Goal: Task Accomplishment & Management: Manage account settings

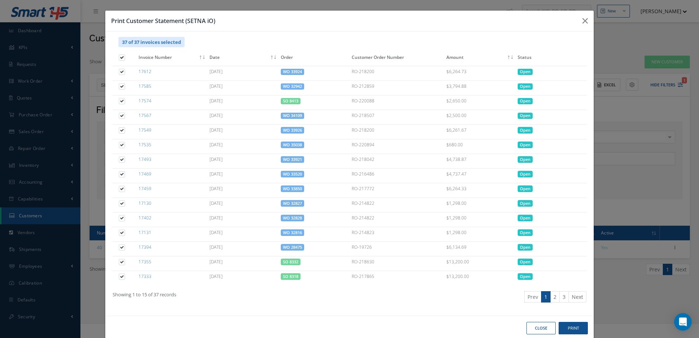
select select "25"
click at [0, 0] on button "button" at bounding box center [0, 0] width 0 height 0
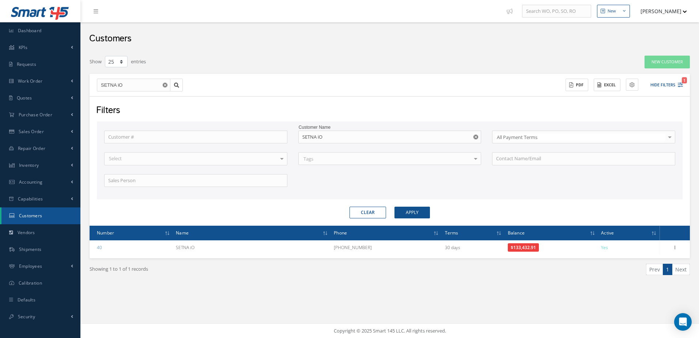
click at [477, 137] on use "Reset" at bounding box center [475, 136] width 5 height 5
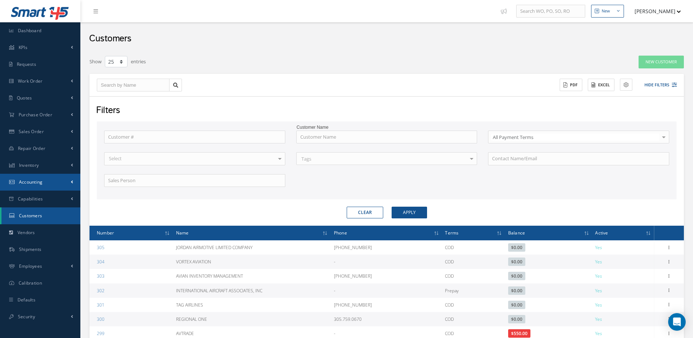
click at [34, 182] on span "Accounting" at bounding box center [31, 182] width 24 height 6
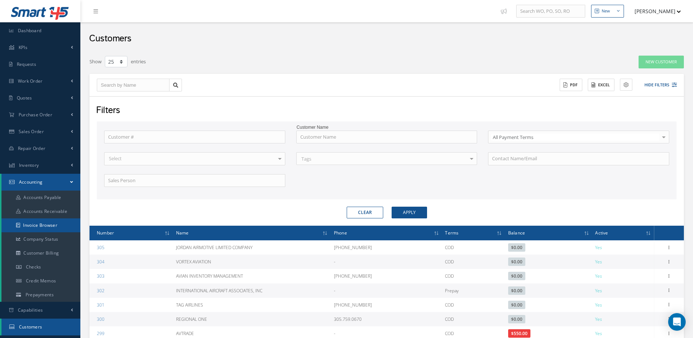
click at [53, 225] on link "Invoice Browser" at bounding box center [40, 225] width 79 height 14
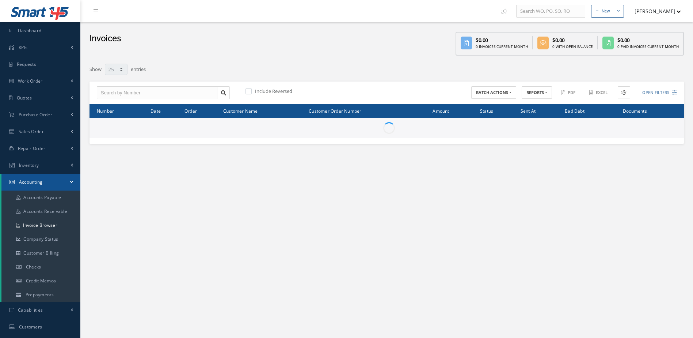
select select "25"
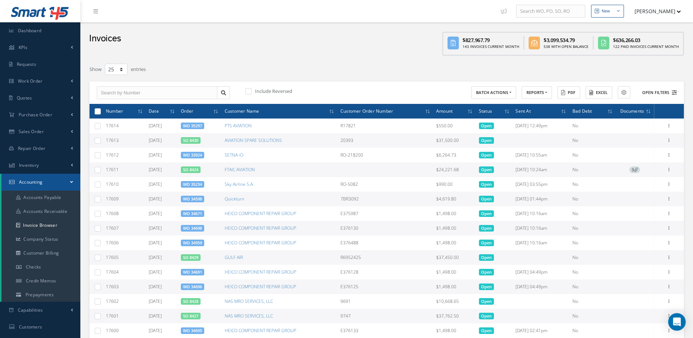
click at [654, 90] on button "Open Filters" at bounding box center [656, 93] width 41 height 12
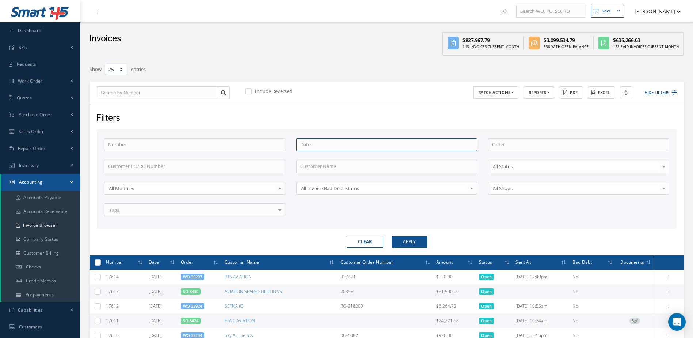
click at [324, 145] on input at bounding box center [386, 144] width 181 height 13
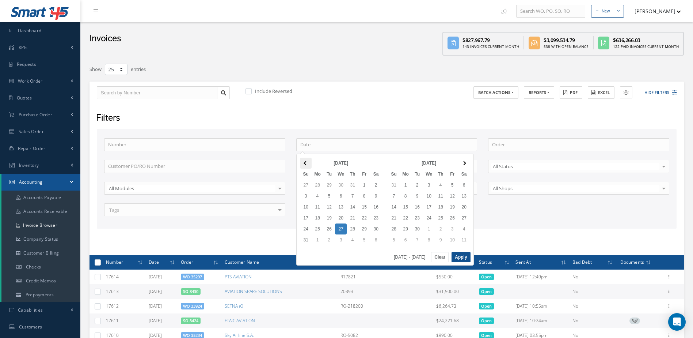
click at [307, 162] on th at bounding box center [306, 163] width 12 height 11
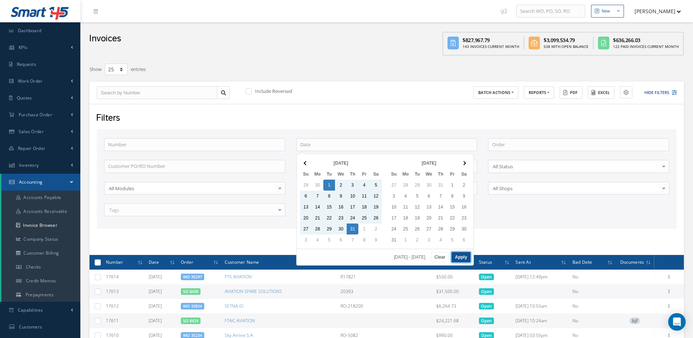
click at [462, 257] on button "Apply" at bounding box center [461, 257] width 19 height 10
type input "07/01/2025 - 07/31/2025"
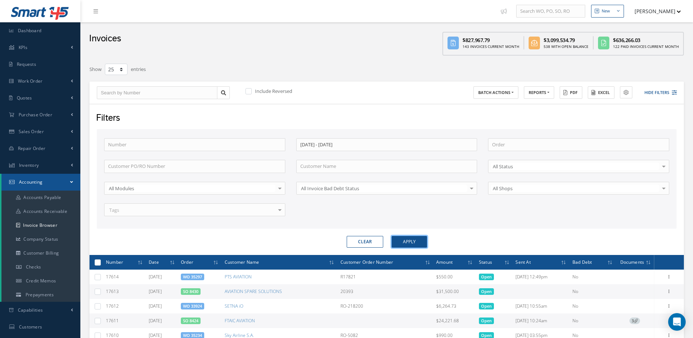
click at [411, 241] on button "Apply" at bounding box center [409, 242] width 35 height 12
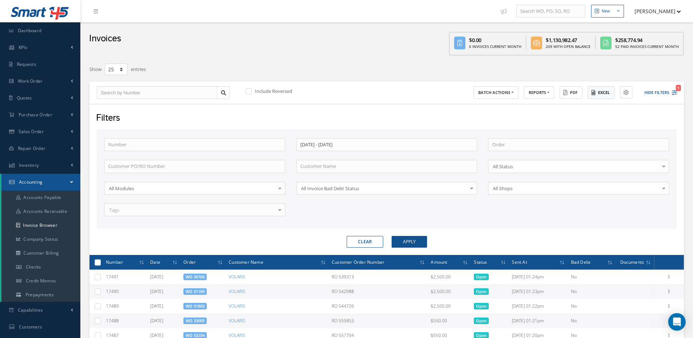
click at [599, 95] on button "Excel" at bounding box center [601, 92] width 27 height 13
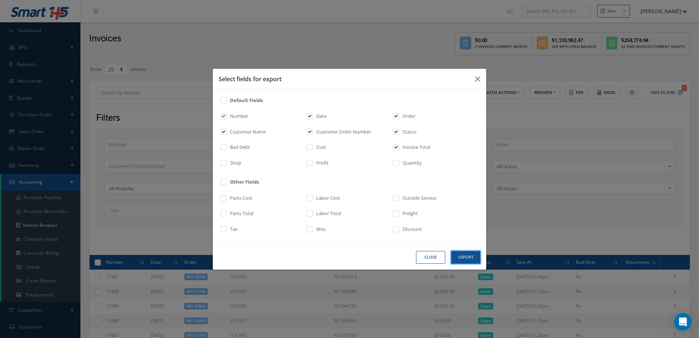
click at [0, 0] on button "Export" at bounding box center [0, 0] width 0 height 0
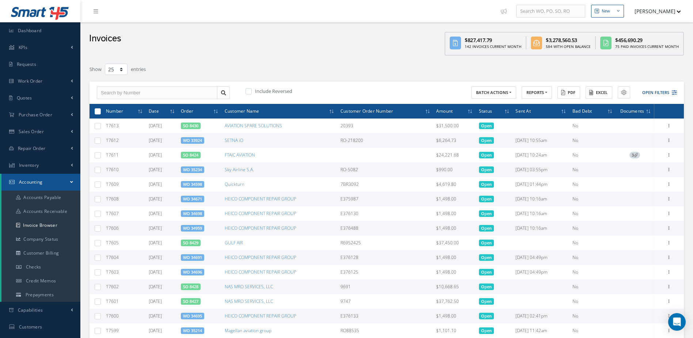
select select "25"
click at [43, 36] on link "Dashboard" at bounding box center [40, 30] width 80 height 17
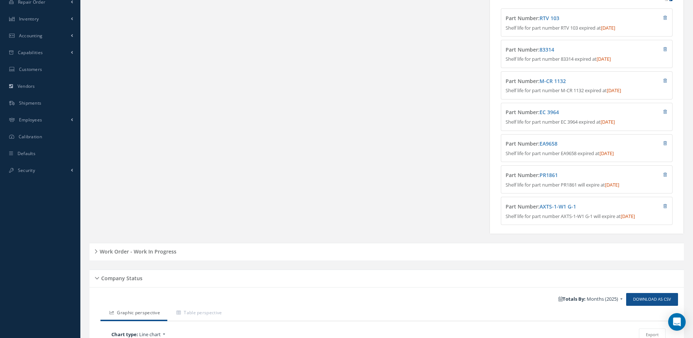
scroll to position [292, 0]
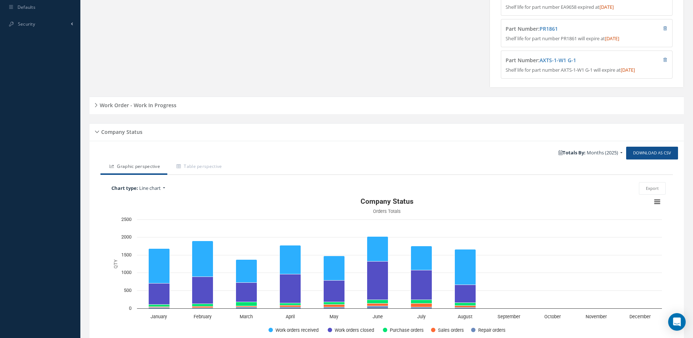
click at [153, 107] on h5 "Work Order - Work In Progress" at bounding box center [137, 104] width 79 height 9
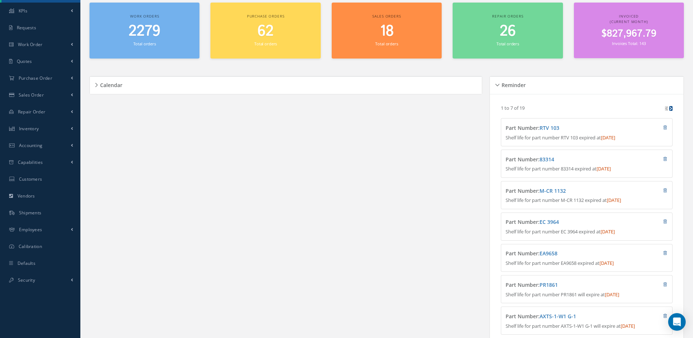
scroll to position [0, 0]
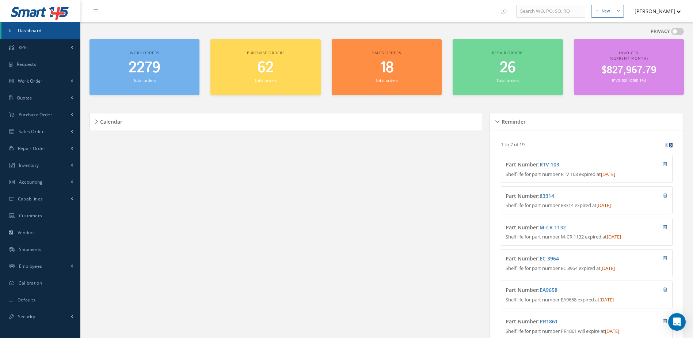
click at [146, 77] on div "2279 Total orders" at bounding box center [144, 71] width 103 height 25
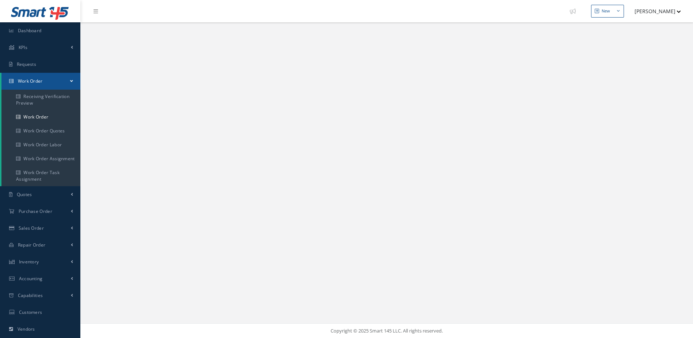
select select "25"
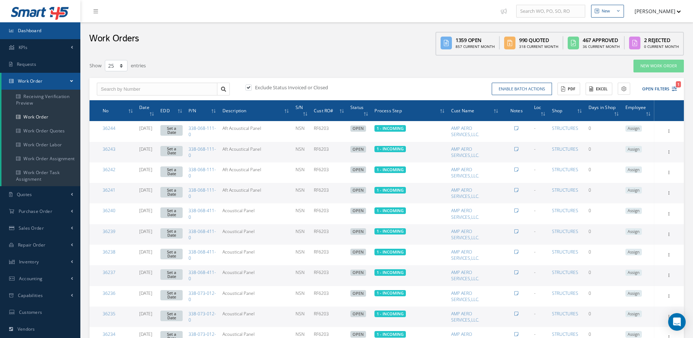
click at [27, 33] on span "Dashboard" at bounding box center [30, 30] width 24 height 6
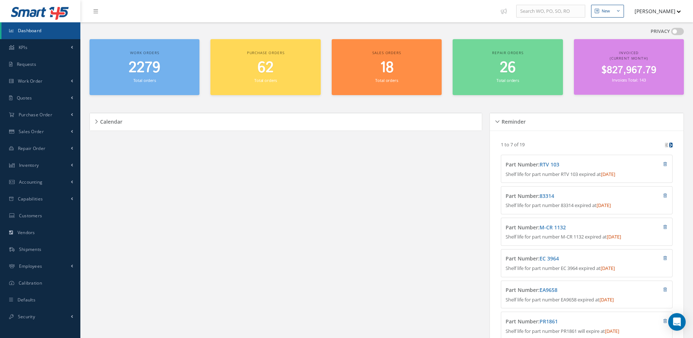
click at [27, 33] on span "Dashboard" at bounding box center [30, 30] width 24 height 6
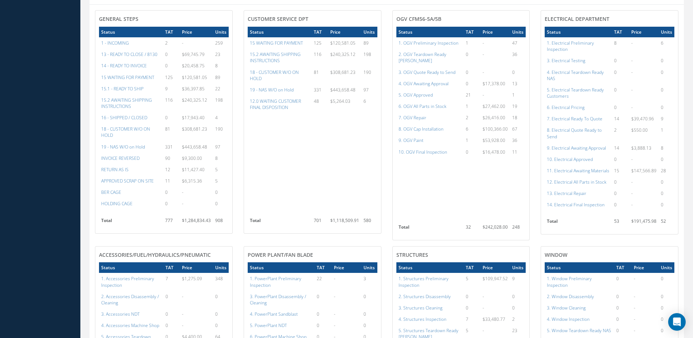
scroll to position [439, 0]
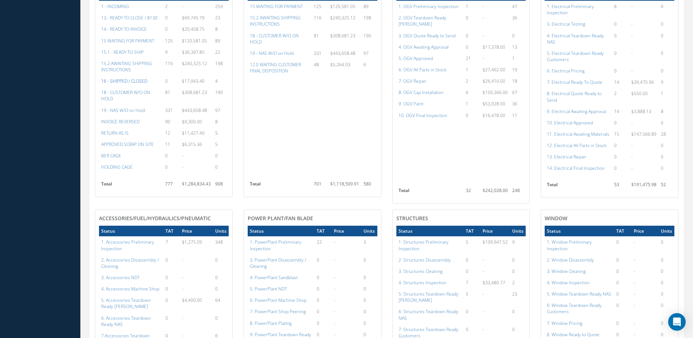
click at [133, 84] on a=22&excludeInternalCustomer=false&excludeInvoicedOrClosed=true&&filtersHidded"] "16 - SHIPPED / CLOSED" at bounding box center [124, 81] width 46 height 6
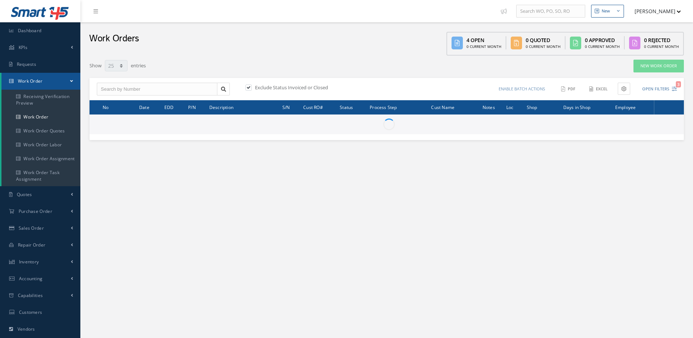
select select "25"
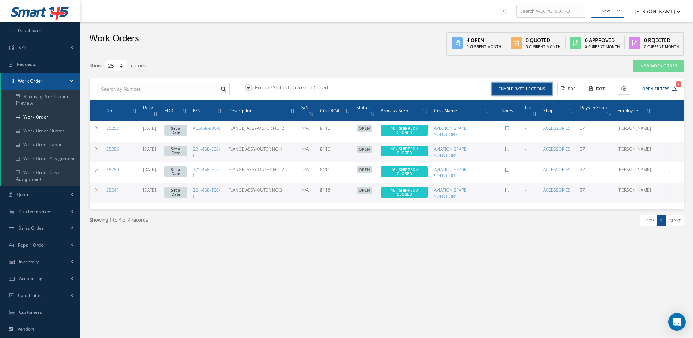
click at [515, 93] on button "Enable batch actions" at bounding box center [522, 89] width 60 height 13
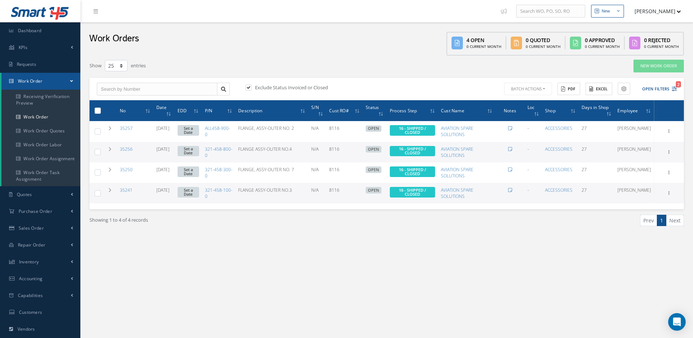
click at [100, 110] on label at bounding box center [100, 110] width 0 height 6
click at [99, 110] on input "checkbox" at bounding box center [98, 111] width 5 height 5
checkbox input "true"
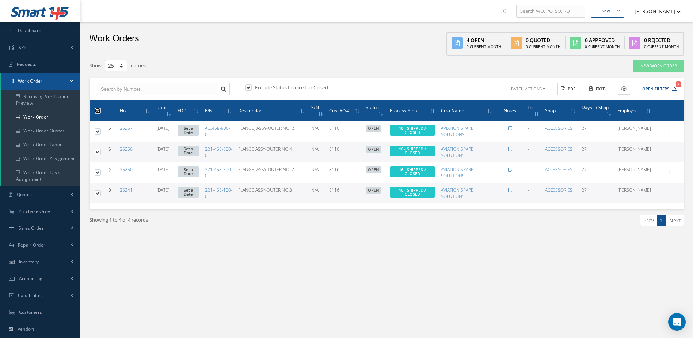
checkbox input "true"
click at [531, 91] on button "Batch Actions" at bounding box center [527, 89] width 49 height 13
drag, startPoint x: 531, startPoint y: 101, endPoint x: 209, endPoint y: 72, distance: 322.9
click at [530, 101] on link "Update Work Orders" at bounding box center [532, 101] width 58 height 10
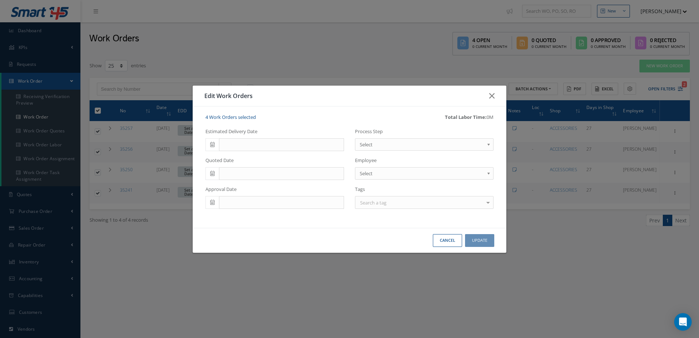
click at [393, 145] on span "Select" at bounding box center [422, 144] width 124 height 9
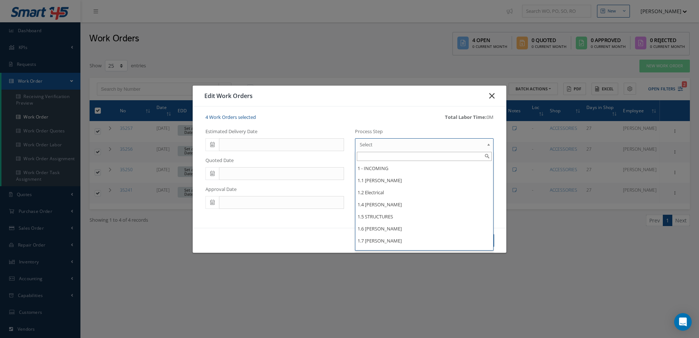
click at [489, 95] on icon "button" at bounding box center [491, 95] width 5 height 9
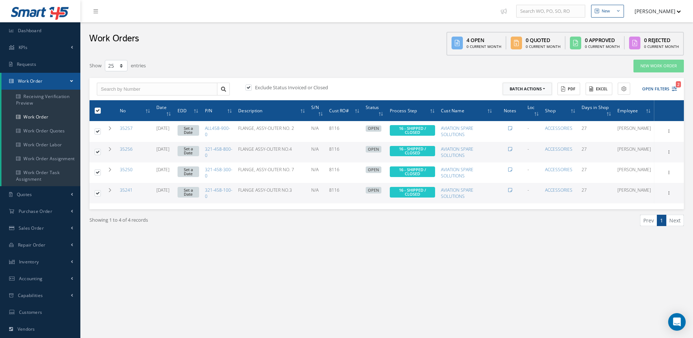
click at [523, 88] on button "Batch Actions" at bounding box center [527, 89] width 49 height 13
click at [512, 114] on link "Close Work Orders" at bounding box center [532, 111] width 58 height 10
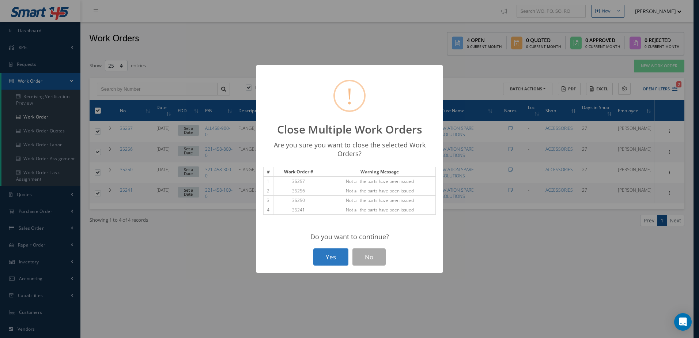
click at [331, 251] on button "Yes" at bounding box center [330, 256] width 35 height 17
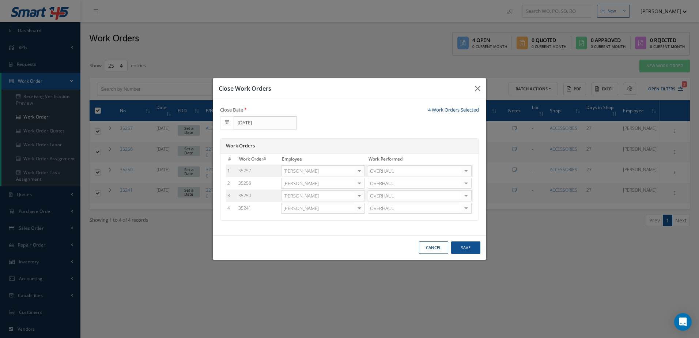
click at [357, 170] on div at bounding box center [359, 171] width 10 height 11
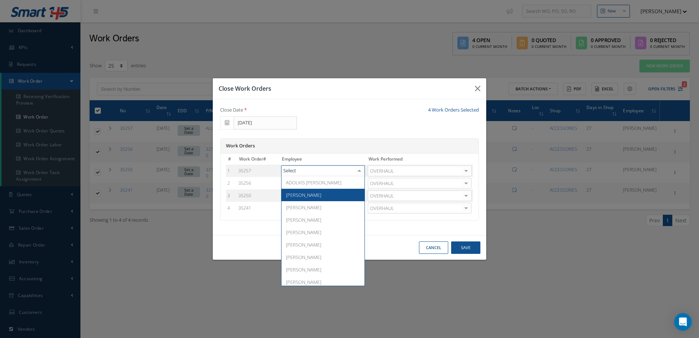
click at [299, 193] on span "[PERSON_NAME]" at bounding box center [303, 194] width 35 height 7
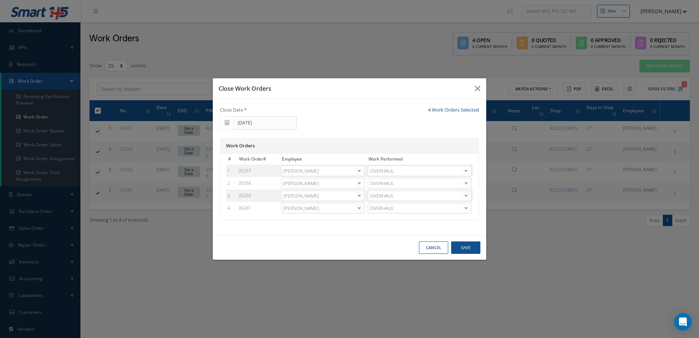
click at [360, 183] on div at bounding box center [359, 183] width 10 height 11
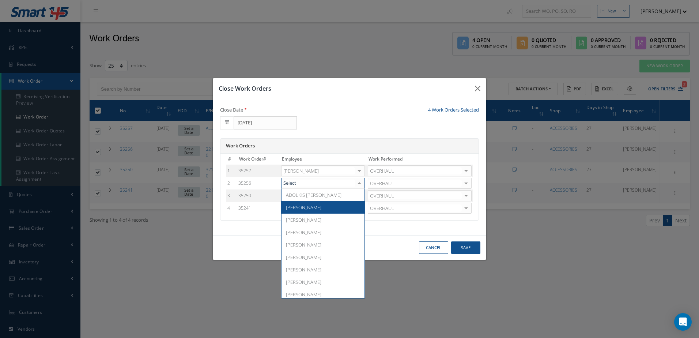
click at [301, 208] on span "[PERSON_NAME]" at bounding box center [303, 207] width 35 height 7
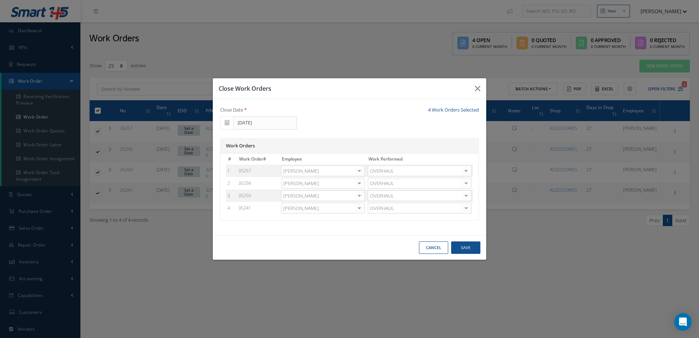
click at [358, 191] on div at bounding box center [359, 195] width 10 height 11
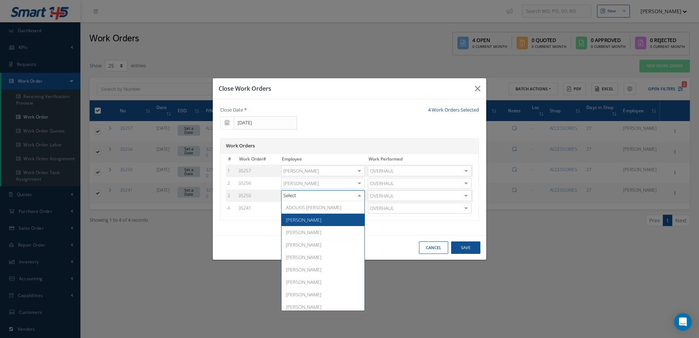
click at [309, 216] on span "[PERSON_NAME]" at bounding box center [303, 219] width 35 height 7
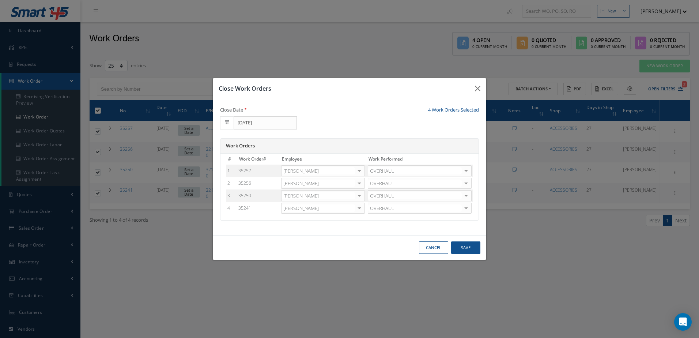
click at [361, 207] on div at bounding box center [359, 208] width 10 height 11
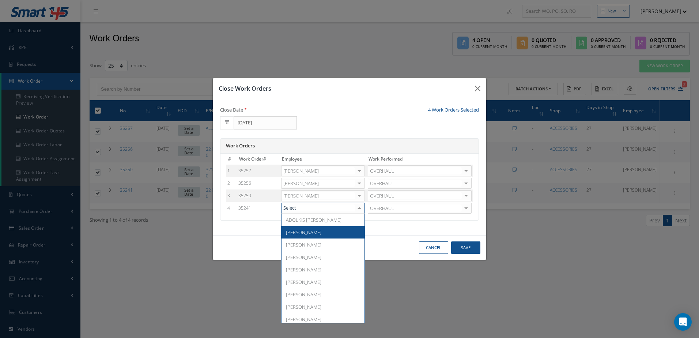
click at [307, 228] on span "[PERSON_NAME]" at bounding box center [322, 232] width 83 height 12
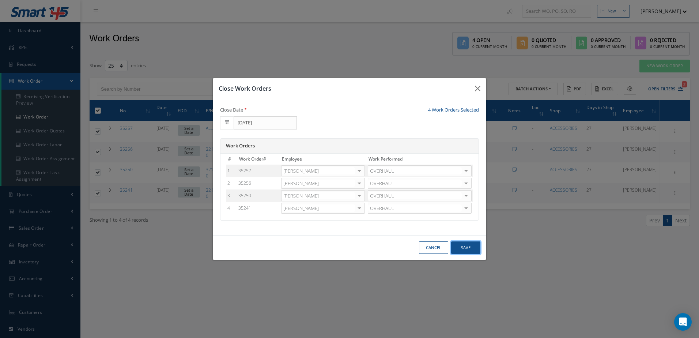
click at [463, 247] on button "Save" at bounding box center [465, 247] width 29 height 13
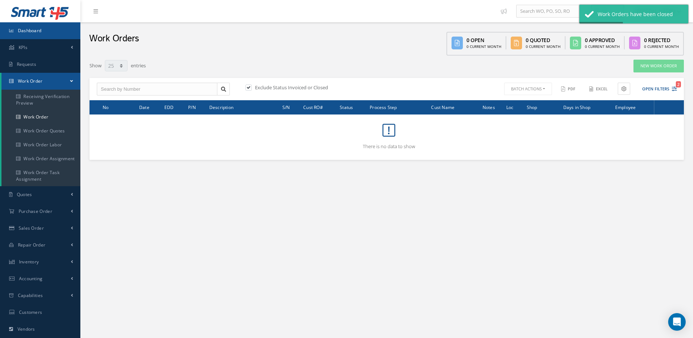
click at [57, 24] on link "Dashboard" at bounding box center [40, 30] width 80 height 17
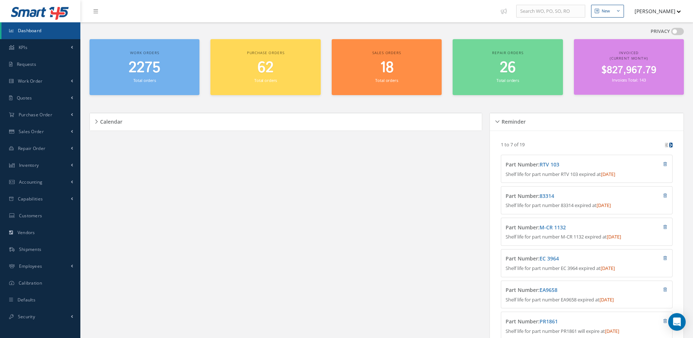
drag, startPoint x: 141, startPoint y: 70, endPoint x: 160, endPoint y: 66, distance: 19.0
click at [141, 70] on span "2275" at bounding box center [145, 67] width 32 height 21
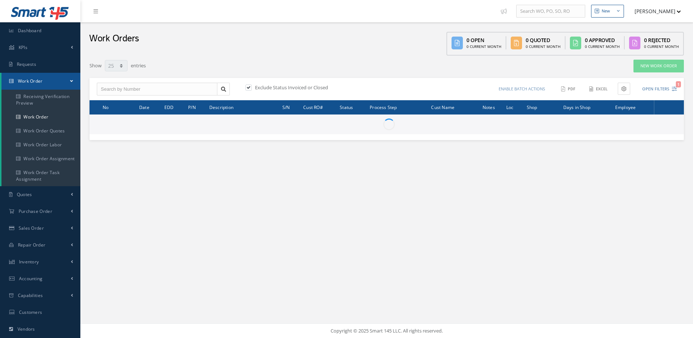
select select "25"
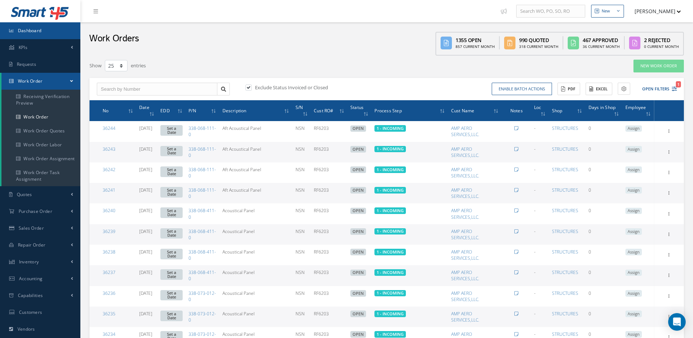
click at [38, 31] on span "Dashboard" at bounding box center [30, 30] width 24 height 6
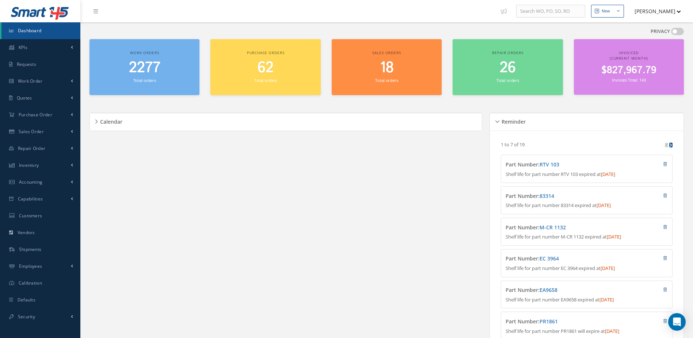
click at [174, 70] on h2 "2277" at bounding box center [144, 68] width 103 height 18
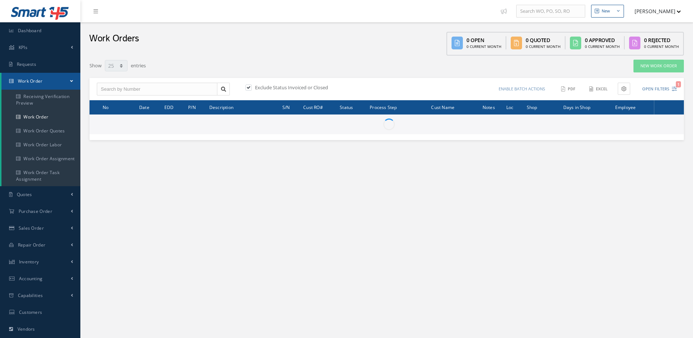
select select "25"
